Goal: Transaction & Acquisition: Book appointment/travel/reservation

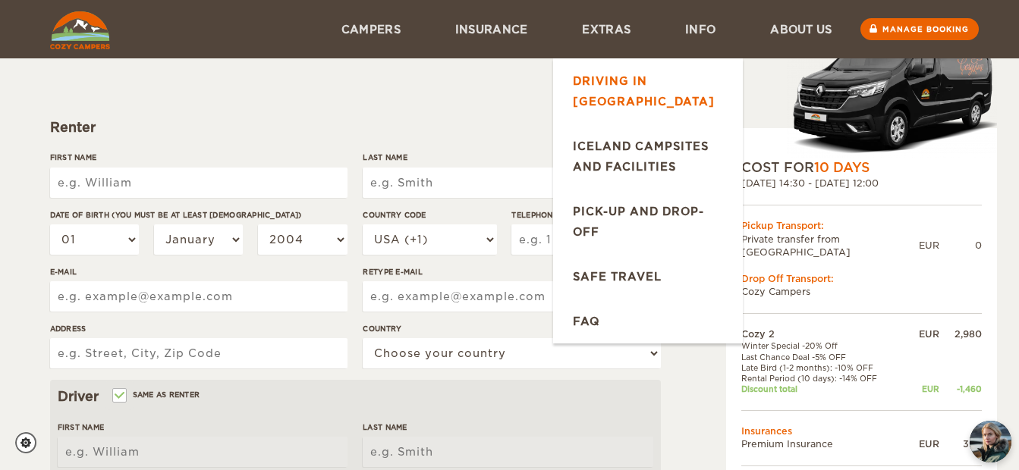
scroll to position [24, 0]
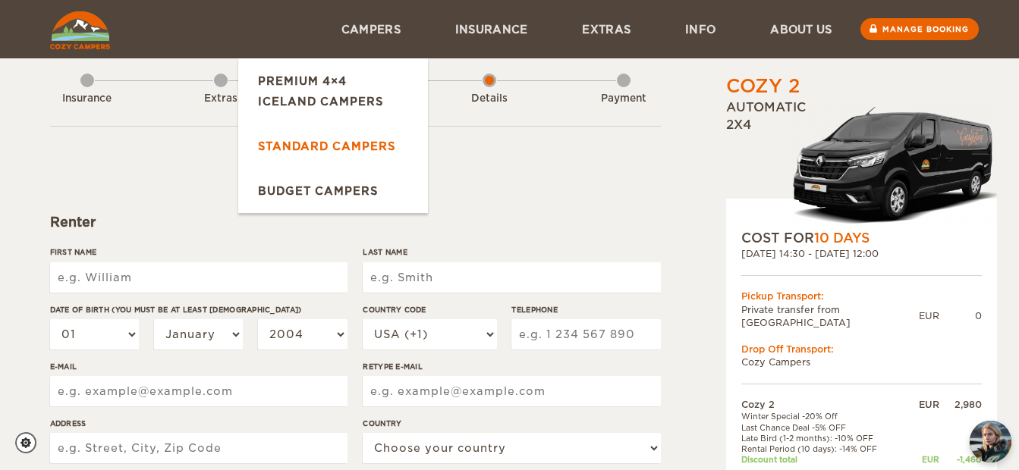
click at [351, 156] on link "Standard Campers" at bounding box center [333, 146] width 190 height 45
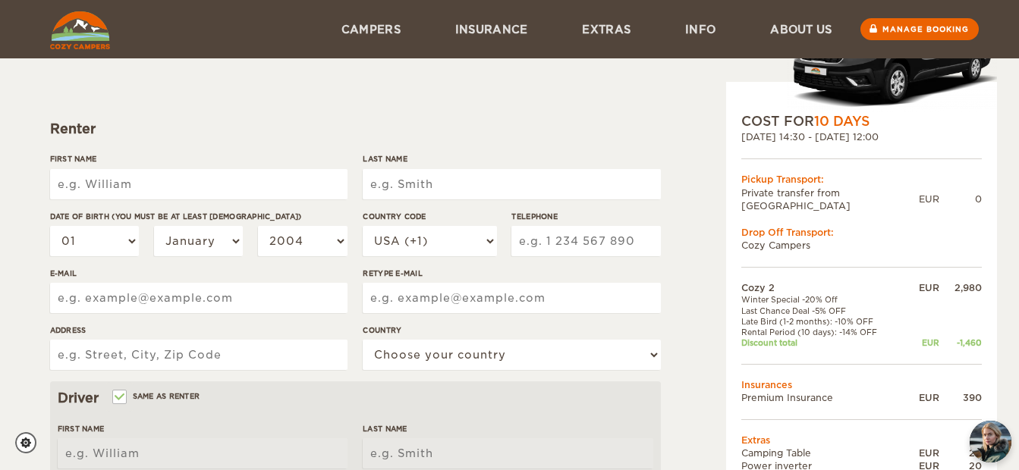
scroll to position [116, 0]
click at [279, 176] on input "First Name" at bounding box center [198, 185] width 297 height 30
type input ";"
type input "Ma"
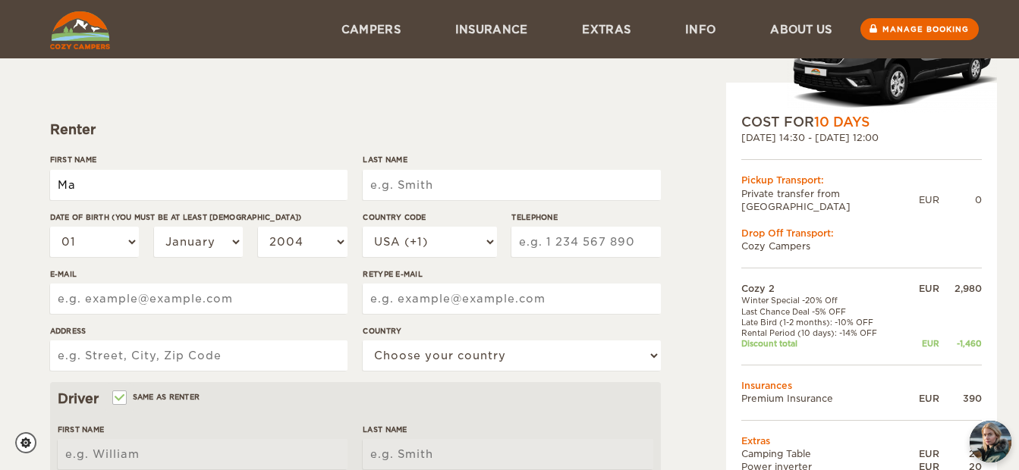
type input "Ma"
type input "[PERSON_NAME]"
type input "Fisch"
type input "mauricefisch@gmx.de"
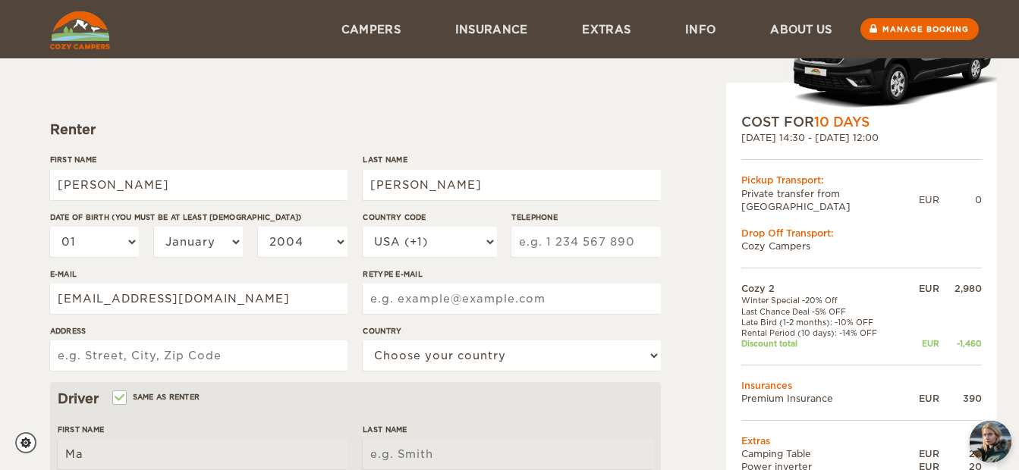
type input "mauricefisch@gmx.de"
type input "5"
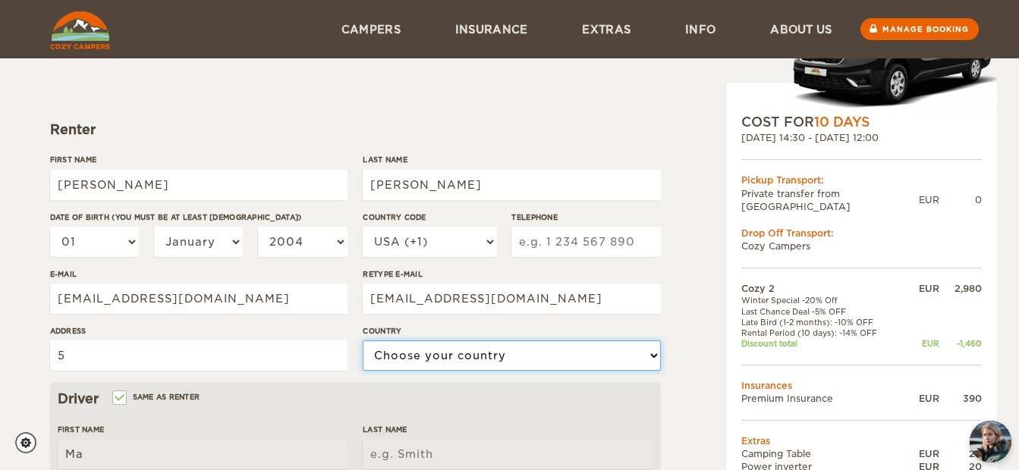
select select "77"
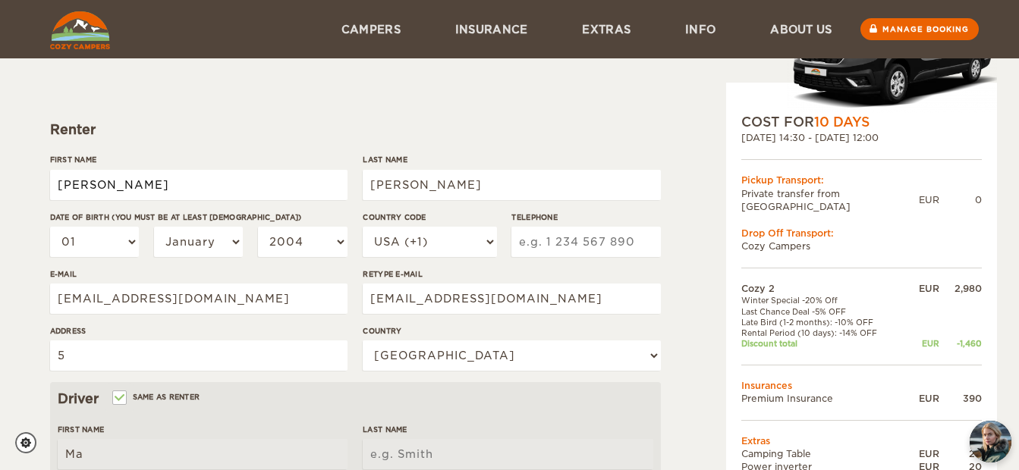
type input "Maurice"
type input "Fisch"
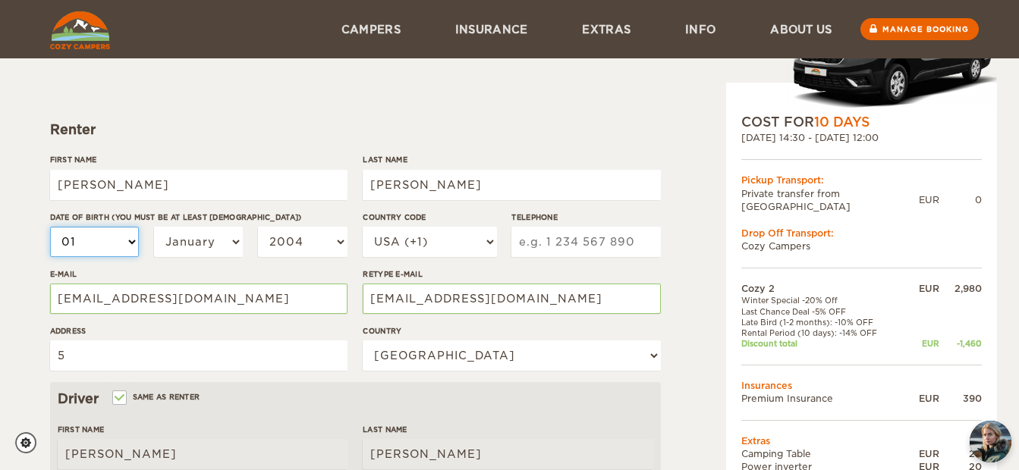
click at [106, 248] on select "01 02 03 04 05 06 07 08 09 10 11 12 13 14 15 16 17 18 19 20 21 22 23 24 25 26 2…" at bounding box center [95, 242] width 90 height 30
select select "10"
click at [50, 227] on select "01 02 03 04 05 06 07 08 09 10 11 12 13 14 15 16 17 18 19 20 21 22 23 24 25 26 2…" at bounding box center [95, 242] width 90 height 30
select select "10"
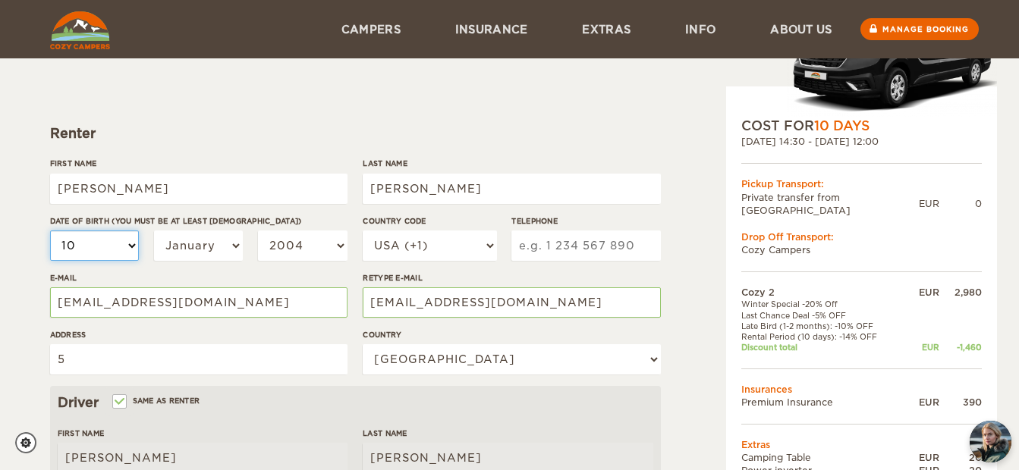
click at [106, 245] on select "01 02 03 04 05 06 07 08 09 10 11 12 13 14 15 16 17 18 19 20 21 22 23 24 25 26 2…" at bounding box center [95, 246] width 90 height 30
select select "29"
click at [50, 231] on select "01 02 03 04 05 06 07 08 09 10 11 12 13 14 15 16 17 18 19 20 21 22 23 24 25 26 2…" at bounding box center [95, 246] width 90 height 30
select select "29"
click at [227, 243] on select "January February March April May June July August September October November De…" at bounding box center [199, 246] width 90 height 30
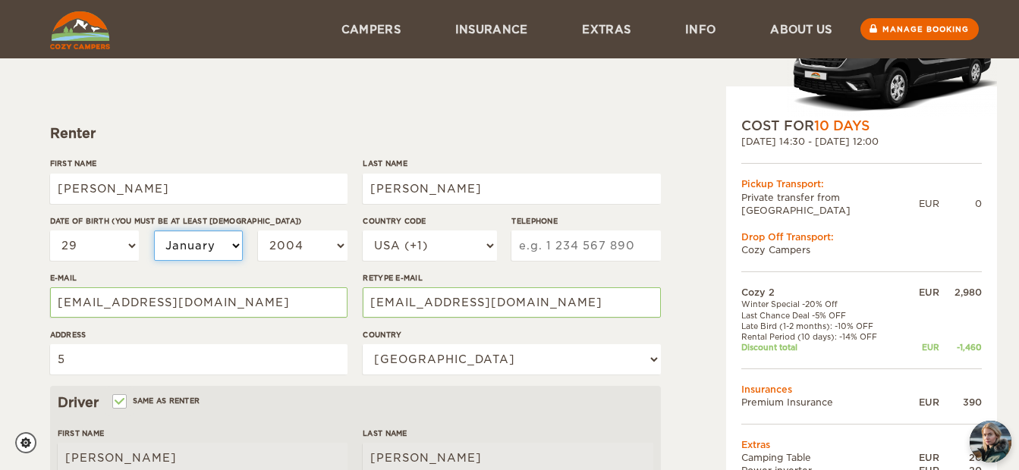
select select "08"
click at [154, 231] on select "January February March April May June July August September October November De…" at bounding box center [199, 246] width 90 height 30
select select "08"
click at [309, 247] on select "2004 2003 2002 2001 2000 1999 1998 1997 1996 1995 1994 1993 1992 1991 1990 1989…" at bounding box center [303, 246] width 90 height 30
select select "1993"
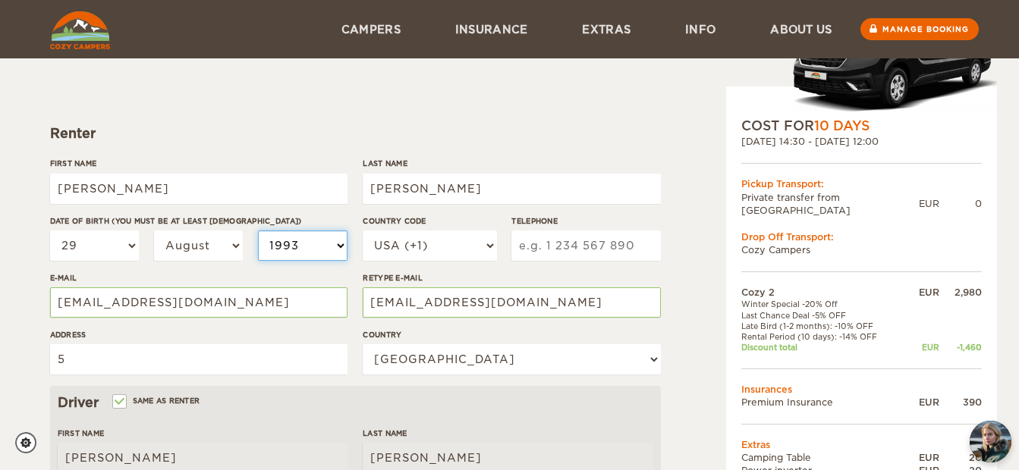
click at [258, 231] on select "2004 2003 2002 2001 2000 1999 1998 1997 1996 1995 1994 1993 1992 1991 1990 1989…" at bounding box center [303, 246] width 90 height 30
select select "1993"
click at [492, 245] on select "USA (+1) UK (+44) Germany (+49) Algeria (+213) Andorra (+376) Angola (+244) Ang…" at bounding box center [430, 246] width 134 height 30
select select "49"
click at [363, 231] on select "USA (+1) UK (+44) Germany (+49) Algeria (+213) Andorra (+376) Angola (+244) Ang…" at bounding box center [430, 246] width 134 height 30
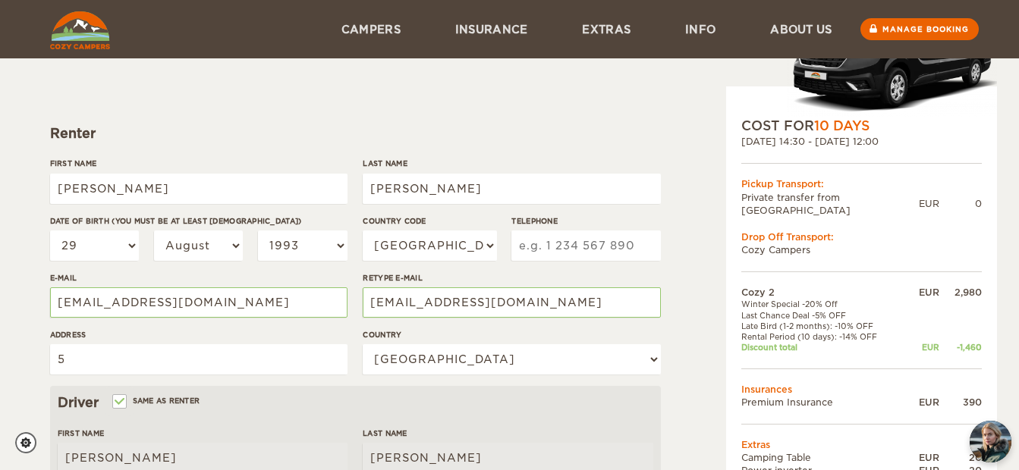
click at [537, 248] on input "Telephone" at bounding box center [585, 246] width 149 height 30
type input "5"
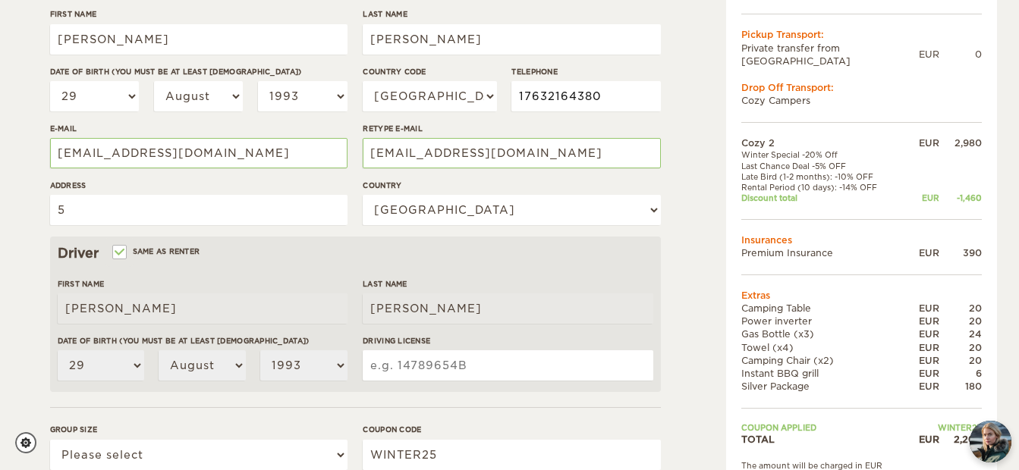
scroll to position [270, 0]
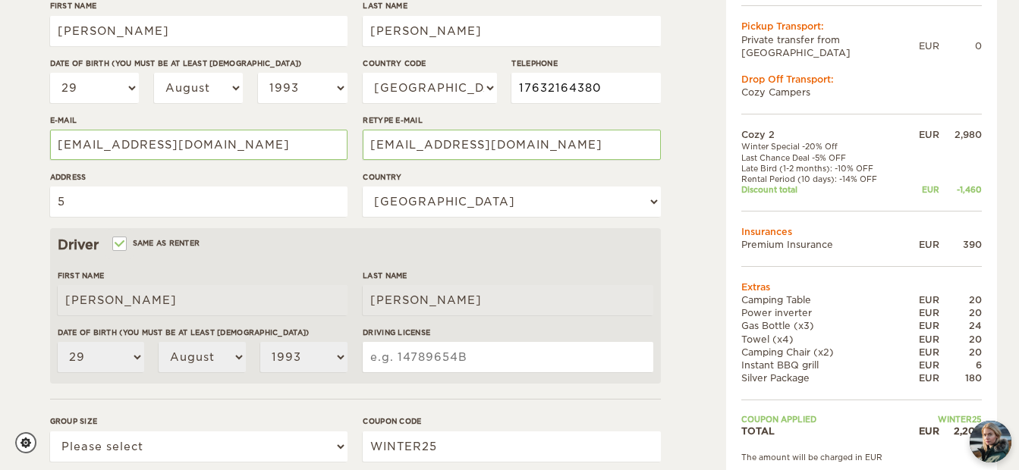
type input "17632164380"
click at [184, 200] on input "5" at bounding box center [198, 202] width 297 height 30
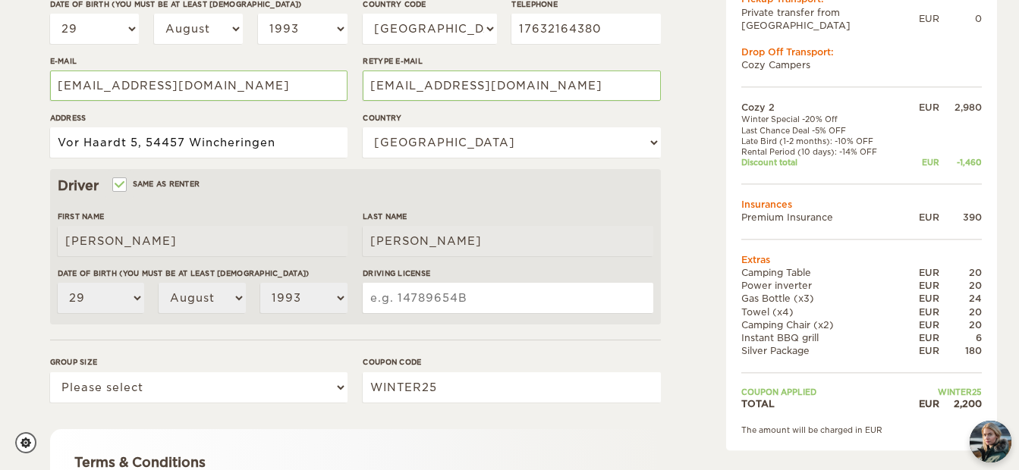
scroll to position [332, 0]
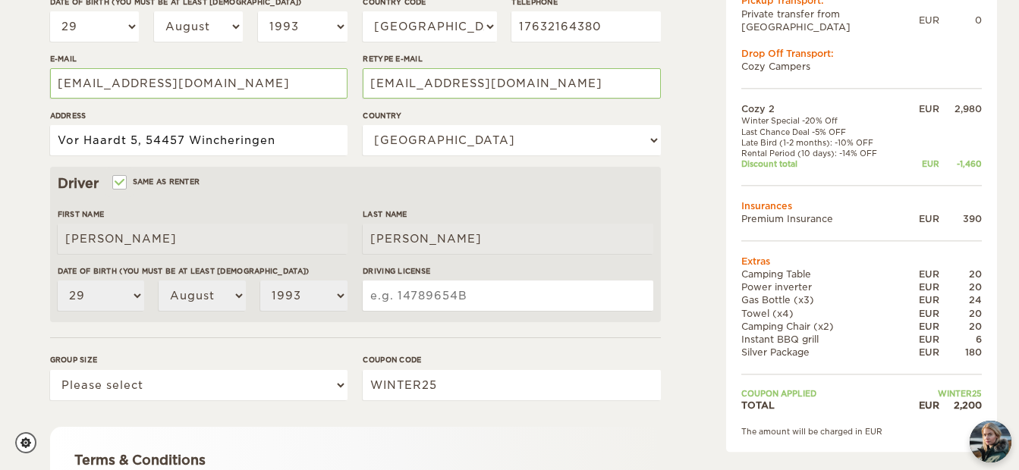
type input "Vor Haardt 5, 54457 Wincheringen"
click at [414, 307] on input "Driving License" at bounding box center [508, 296] width 290 height 30
click at [273, 401] on div "Group size Please select 1 2" at bounding box center [198, 382] width 297 height 57
click at [272, 393] on select "Please select 1 2" at bounding box center [198, 385] width 297 height 30
select select "2"
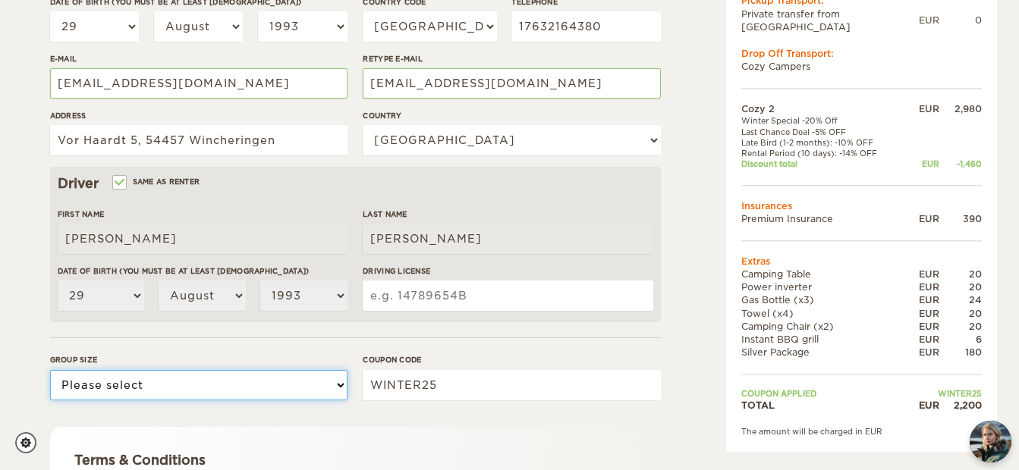
click at [50, 370] on select "Please select 1 2" at bounding box center [198, 385] width 297 height 30
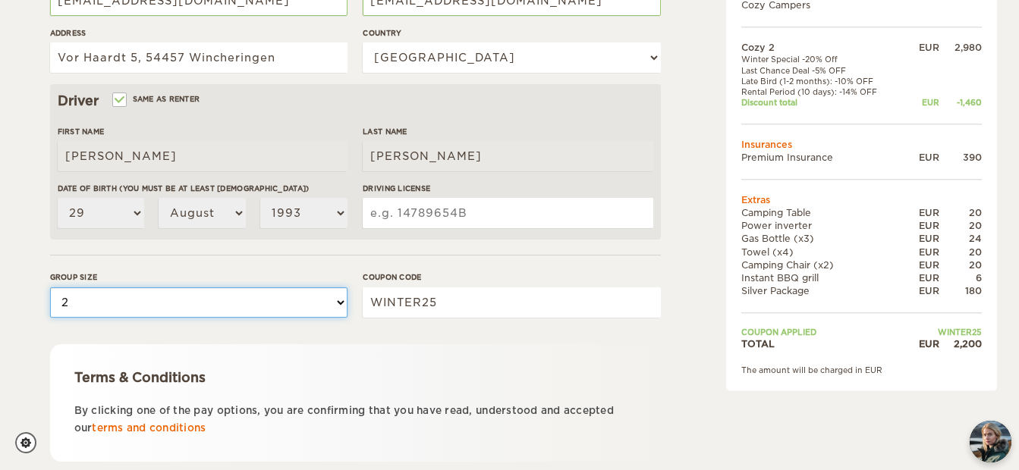
scroll to position [516, 0]
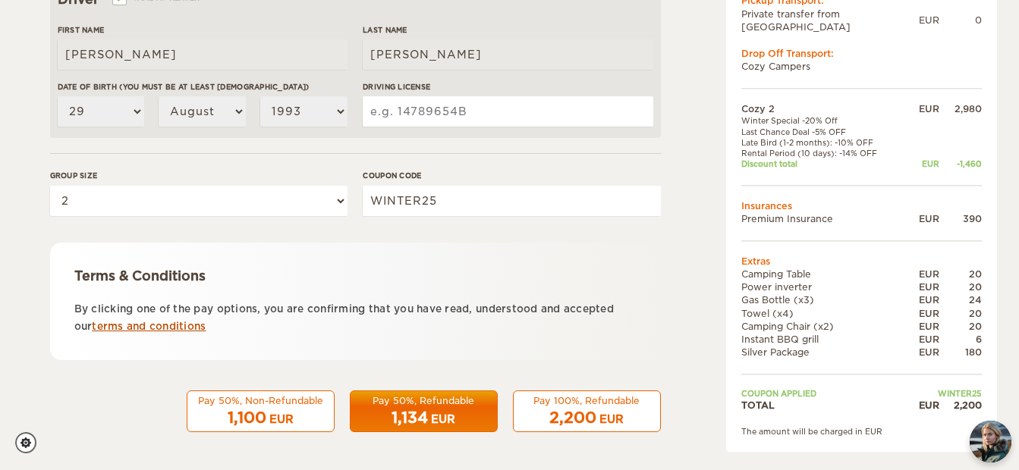
click at [187, 327] on link "terms and conditions" at bounding box center [149, 326] width 114 height 11
click at [426, 413] on span "1,134" at bounding box center [410, 418] width 36 height 18
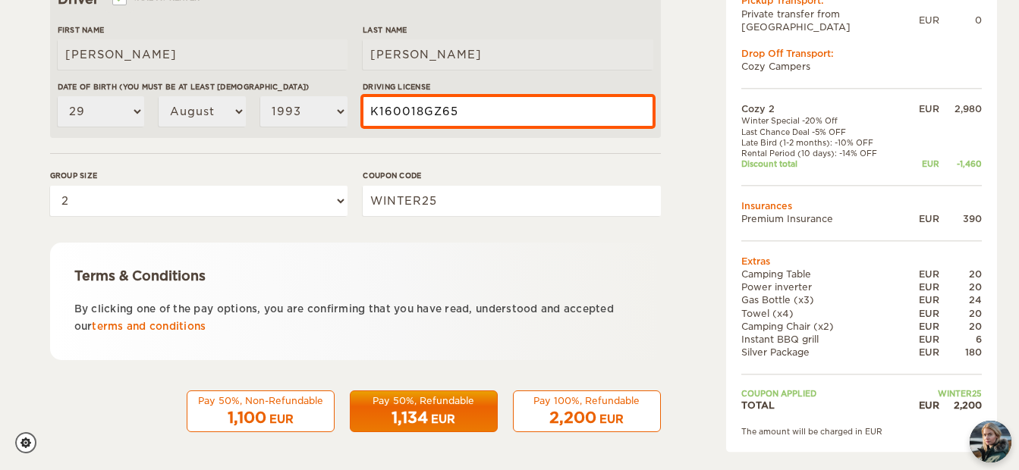
type input "K160018GZ65"
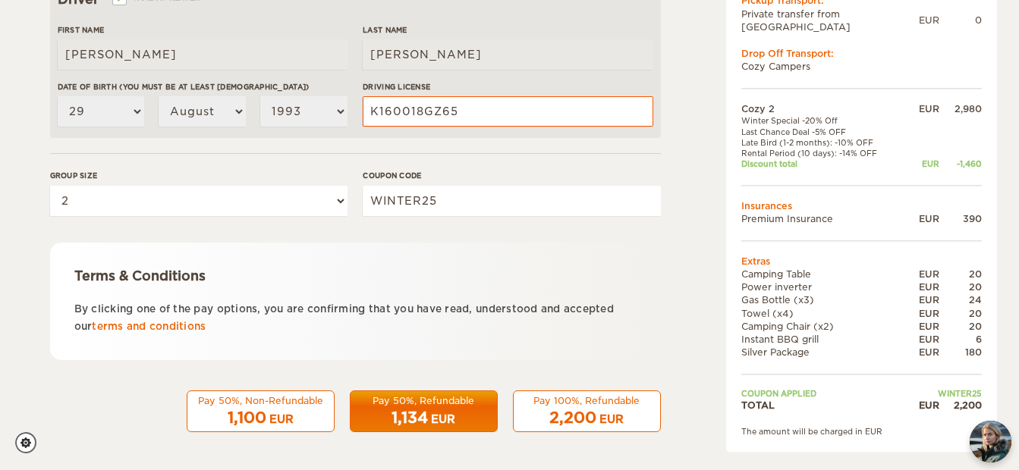
click at [411, 415] on span "1,134" at bounding box center [410, 418] width 36 height 18
click at [281, 406] on div "Pay 50%, Non-Refundable" at bounding box center [261, 401] width 128 height 13
click at [270, 412] on div "EUR" at bounding box center [281, 419] width 24 height 15
click at [580, 404] on div "Pay 100%, Refundable" at bounding box center [587, 401] width 128 height 13
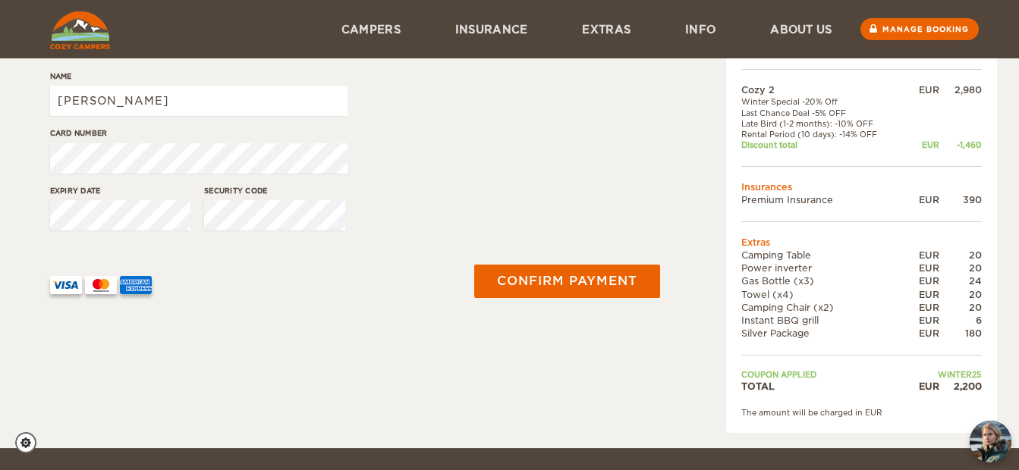
scroll to position [314, 0]
click at [216, 87] on input "[PERSON_NAME]" at bounding box center [198, 102] width 297 height 30
type input "Maurice Fisch"
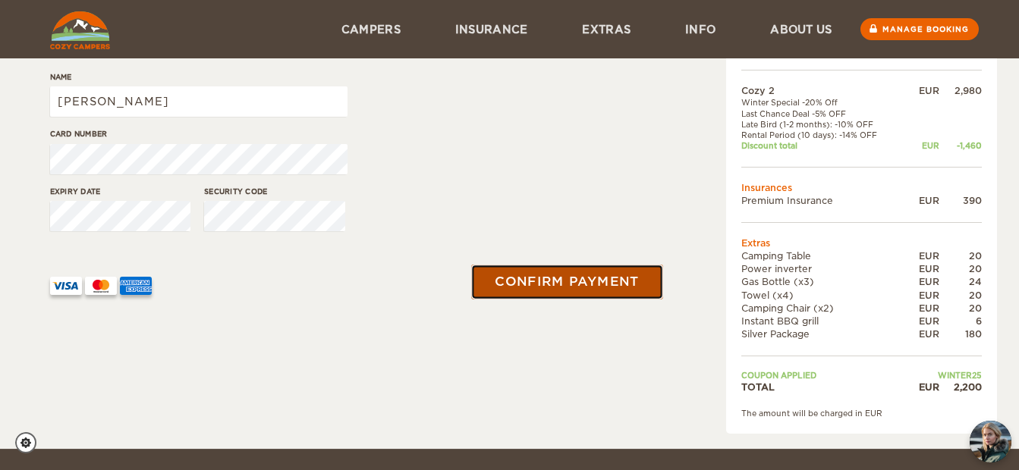
click at [556, 269] on button "Confirm payment" at bounding box center [567, 282] width 191 height 34
